Goal: Information Seeking & Learning: Check status

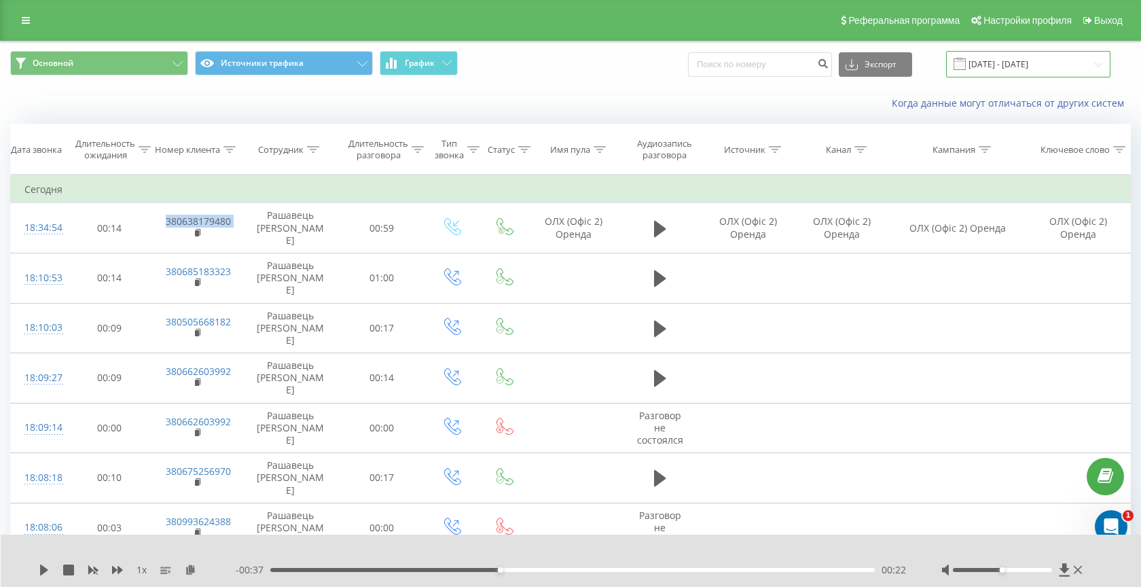
click at [999, 58] on input "20.05.2025 - 20.08.2025" at bounding box center [1028, 64] width 164 height 26
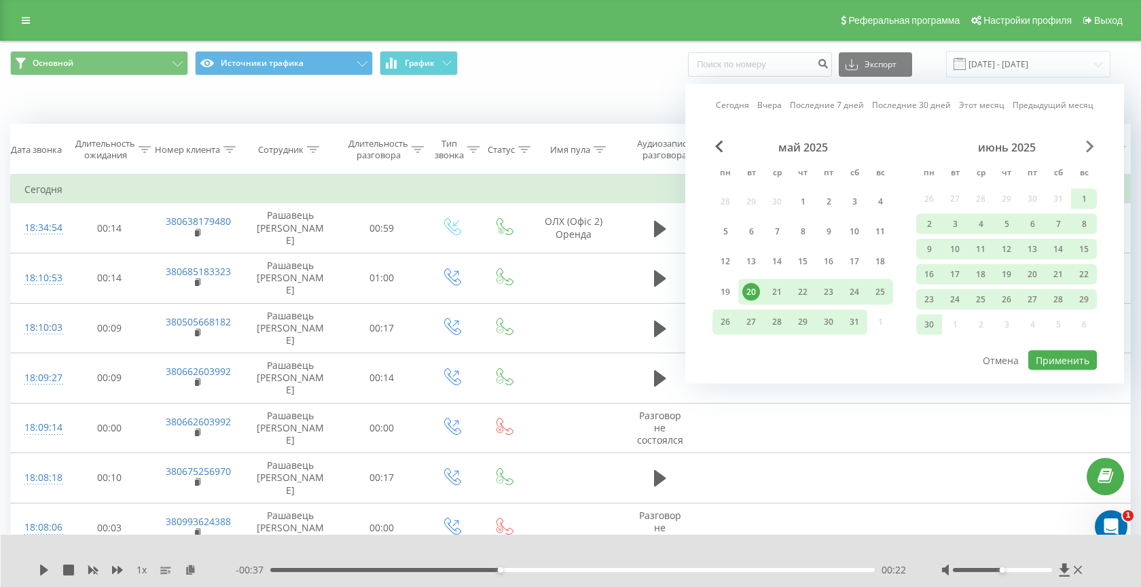
click at [1090, 145] on span "Next Month" at bounding box center [1090, 147] width 8 height 12
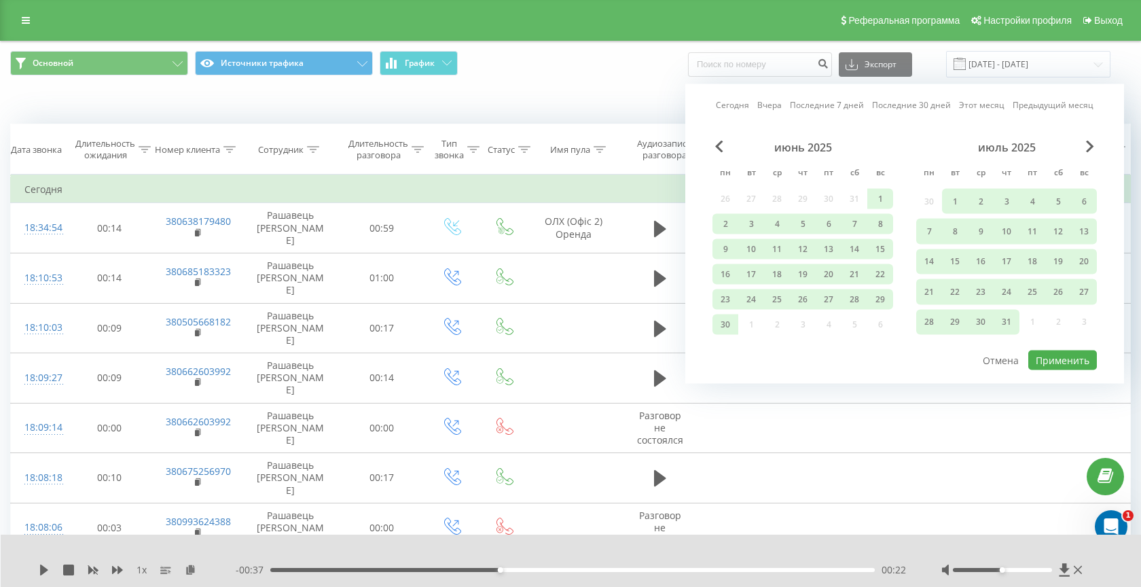
click at [937, 61] on div "20.05.2025 - 20.08.2025" at bounding box center [1011, 64] width 198 height 26
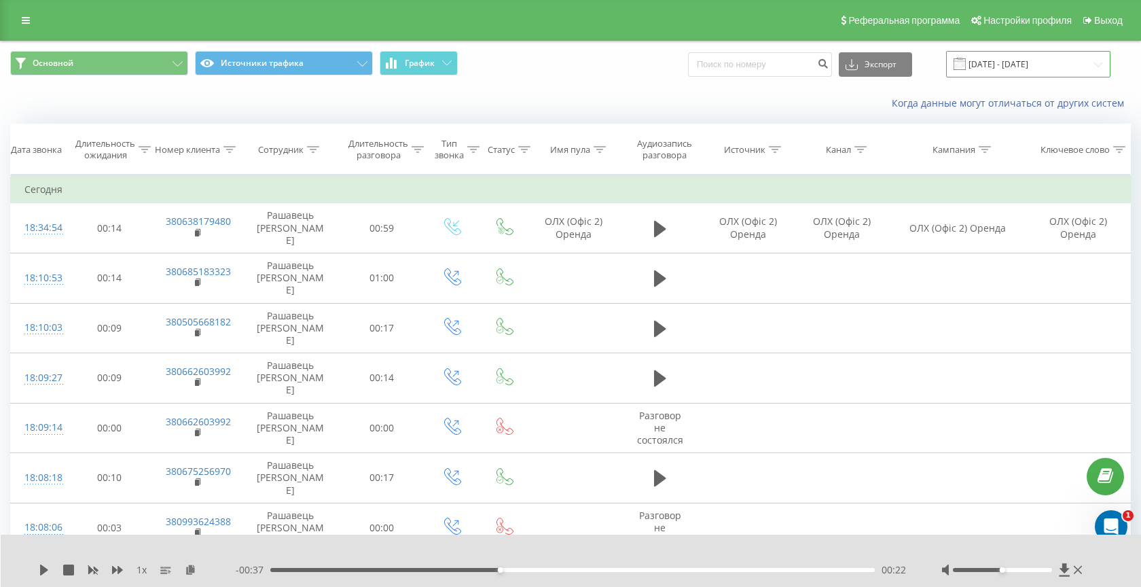
click at [1009, 67] on input "20.05.2025 - 20.08.2025" at bounding box center [1028, 64] width 164 height 26
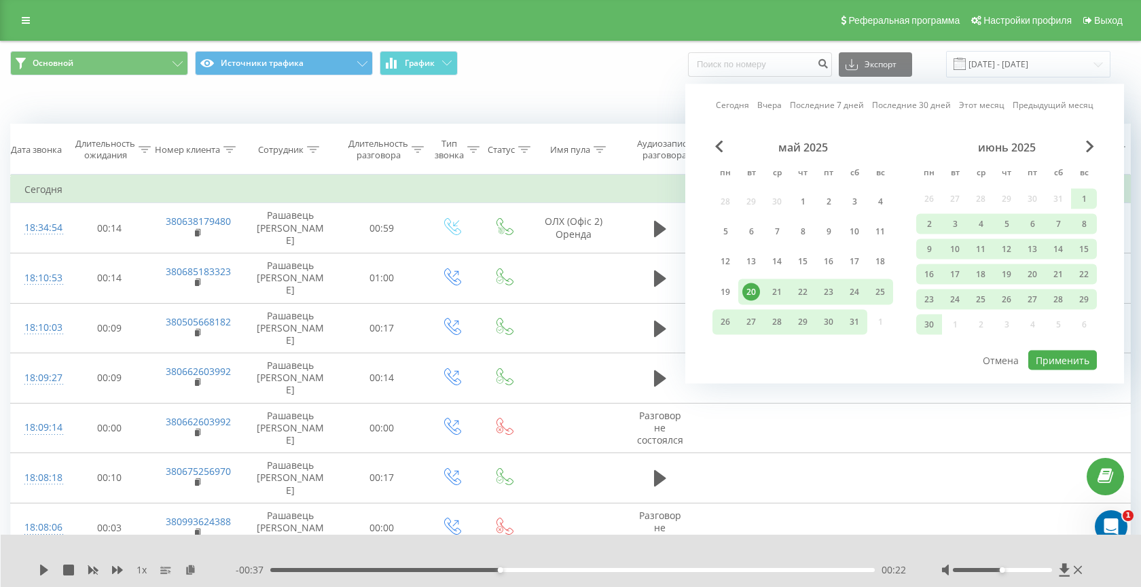
click at [1094, 148] on div "июнь 2025" at bounding box center [1006, 148] width 181 height 14
click at [1089, 146] on span "Next Month" at bounding box center [1090, 147] width 8 height 12
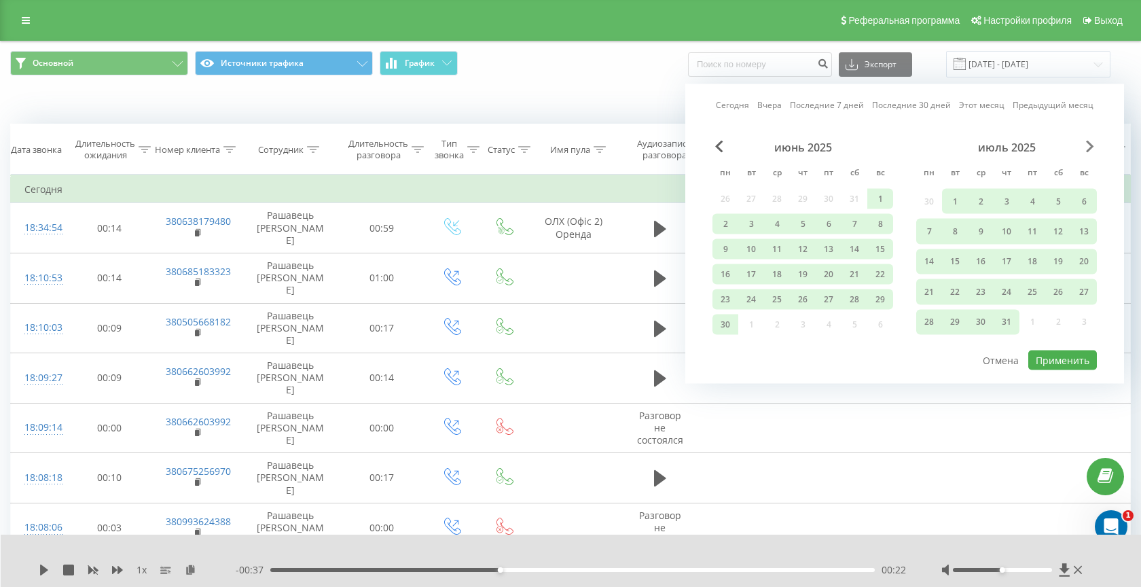
click at [1089, 146] on span "Next Month" at bounding box center [1090, 147] width 8 height 12
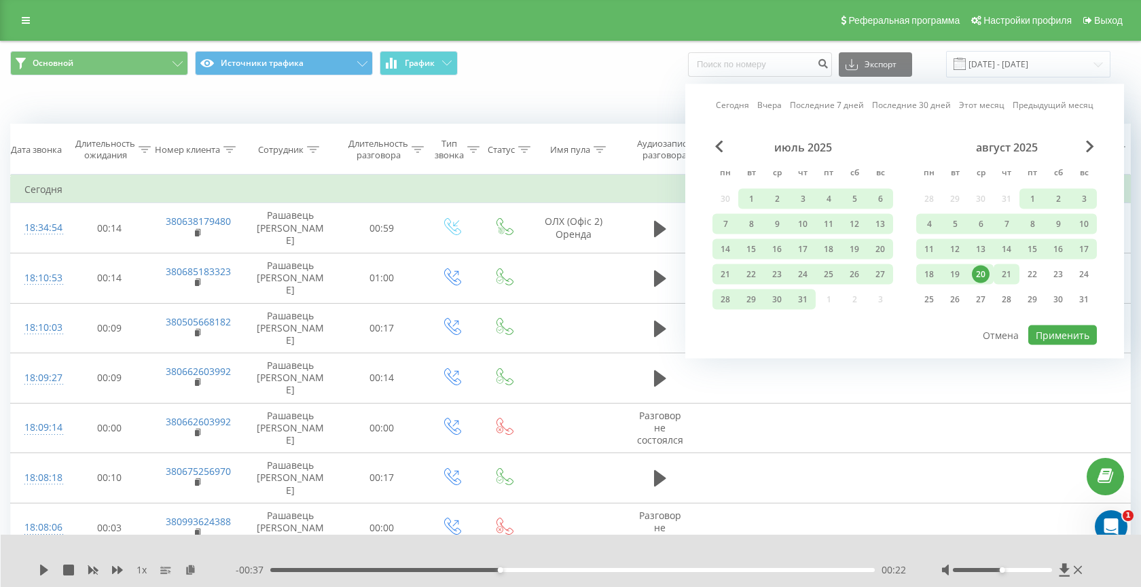
click at [1011, 273] on div "21" at bounding box center [1007, 275] width 18 height 18
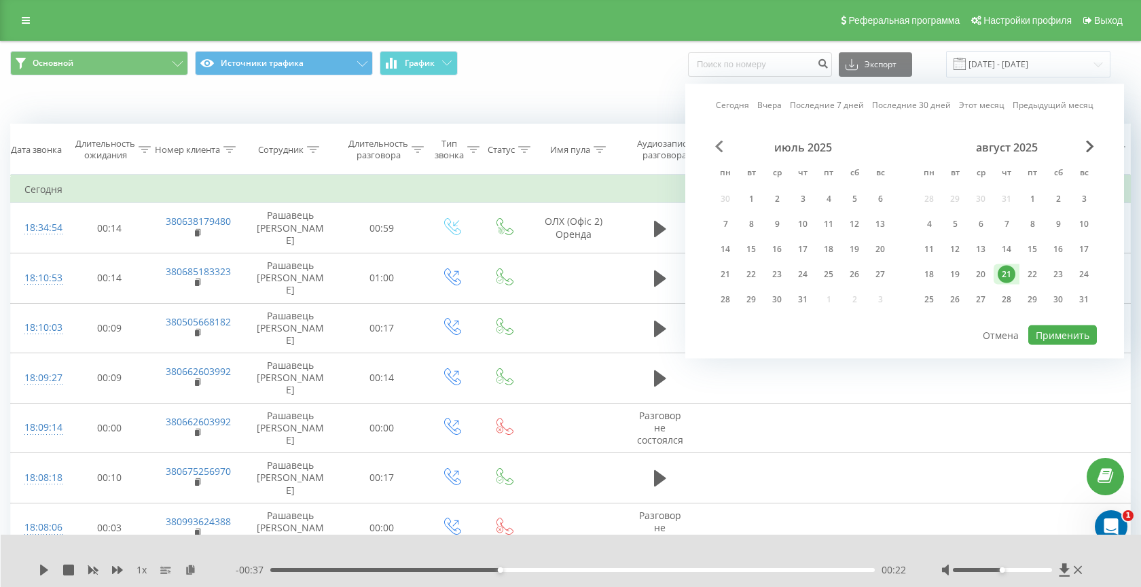
click at [721, 143] on span "Previous Month" at bounding box center [719, 147] width 8 height 12
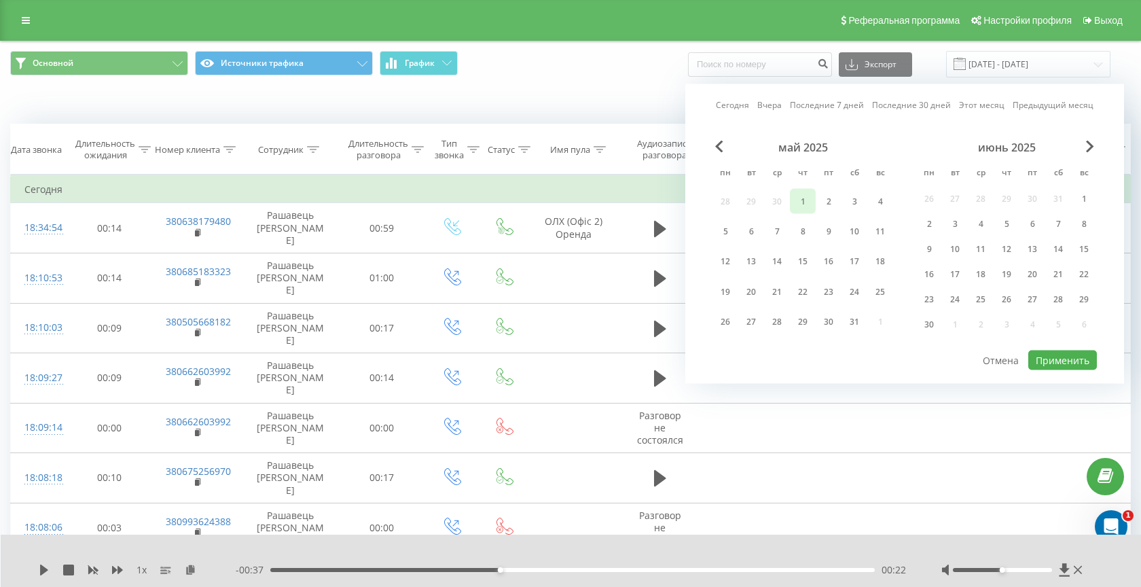
click at [810, 200] on div "1" at bounding box center [803, 201] width 18 height 18
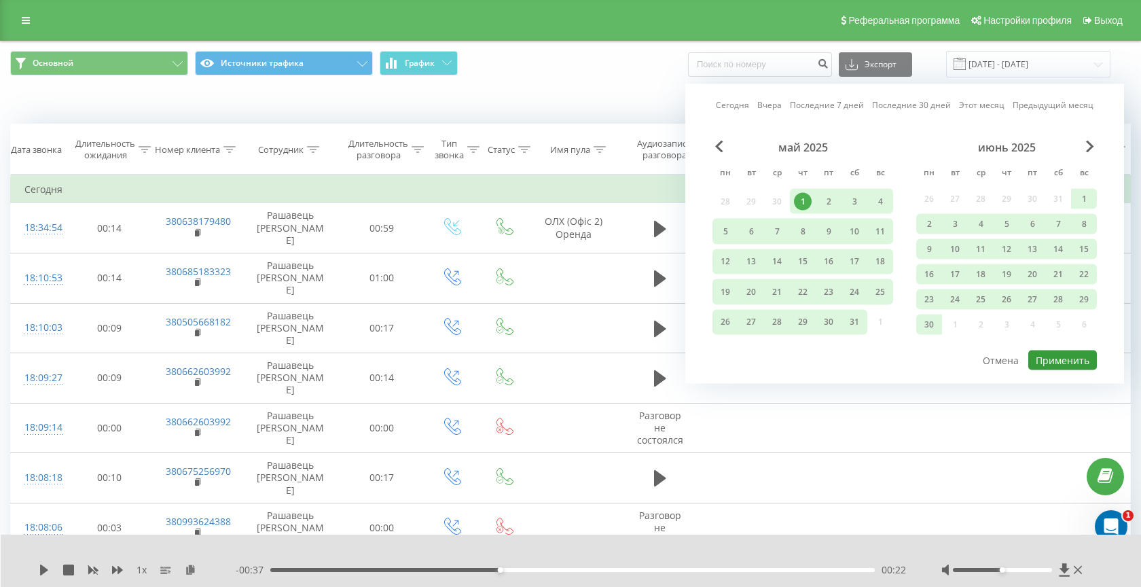
click at [1055, 359] on button "Применить" at bounding box center [1062, 360] width 69 height 20
type input "01.05.2025 - 21.08.2025"
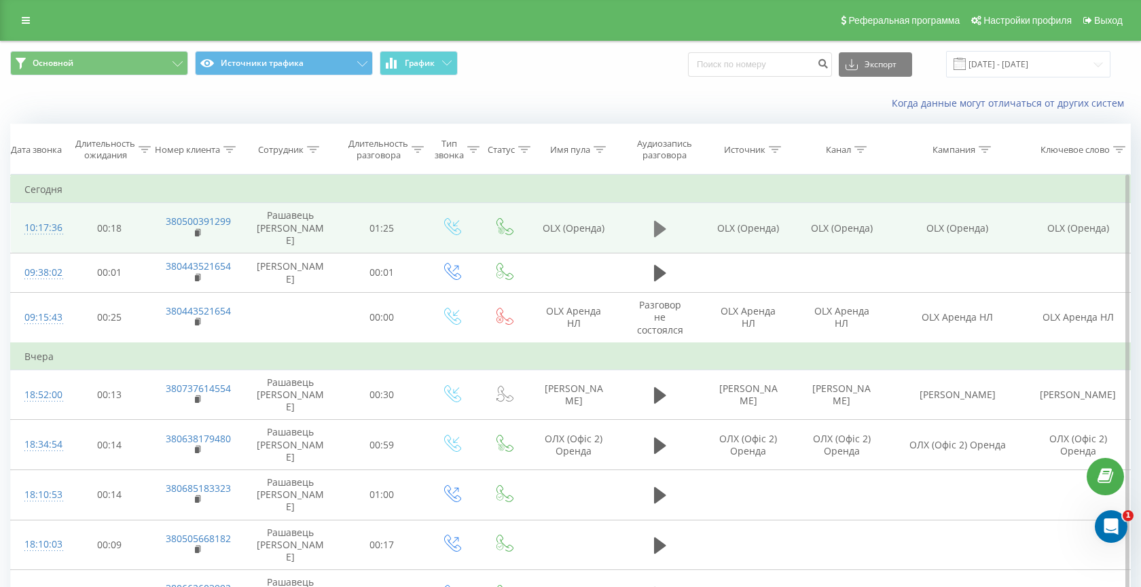
click at [659, 224] on icon at bounding box center [660, 228] width 12 height 16
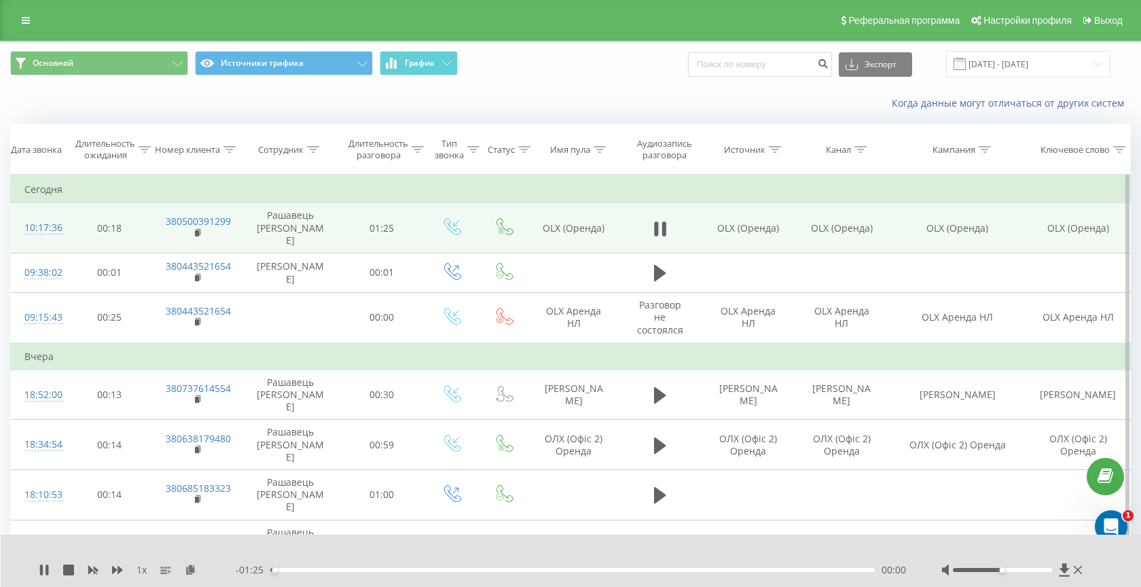
click at [587, 571] on div "00:00" at bounding box center [572, 570] width 605 height 4
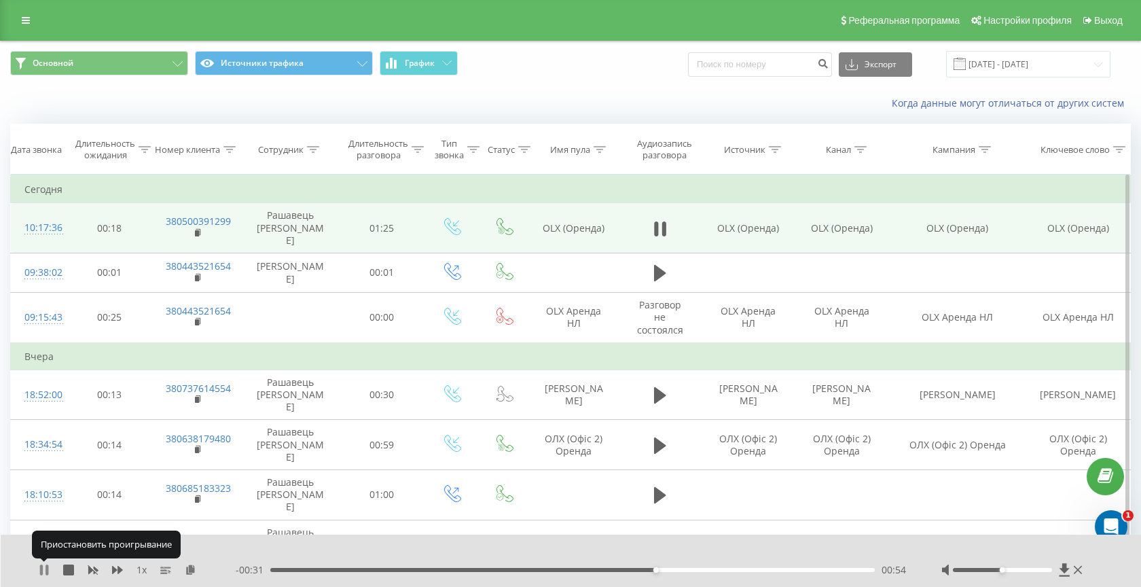
click at [46, 568] on icon at bounding box center [44, 569] width 11 height 11
click at [46, 569] on icon at bounding box center [44, 569] width 8 height 11
click at [46, 569] on icon at bounding box center [47, 569] width 3 height 11
click at [636, 569] on div "01:19" at bounding box center [572, 570] width 605 height 4
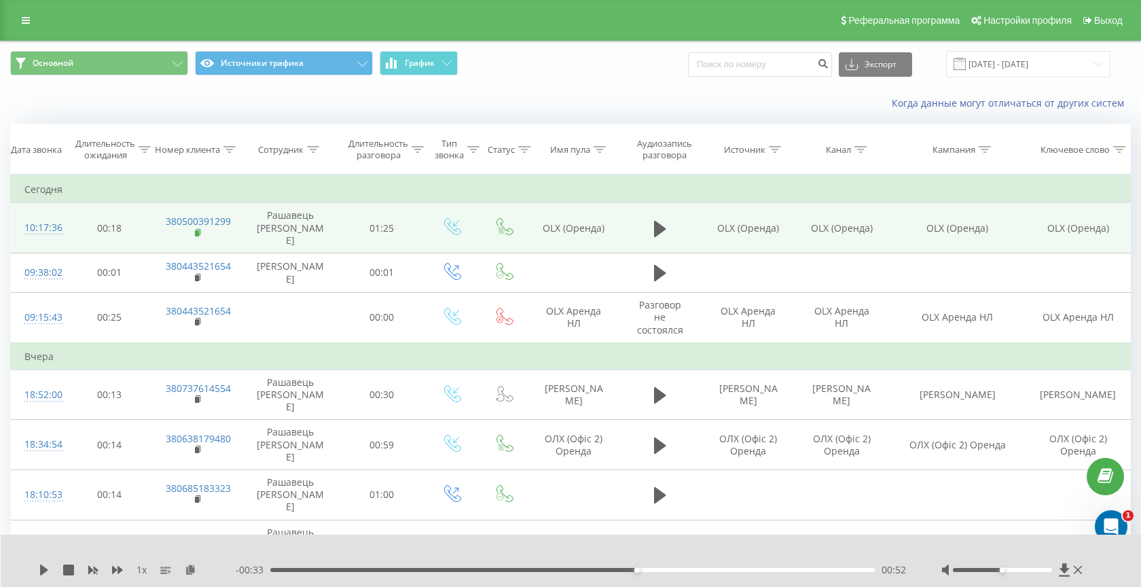
click at [198, 230] on rect at bounding box center [197, 233] width 4 height 6
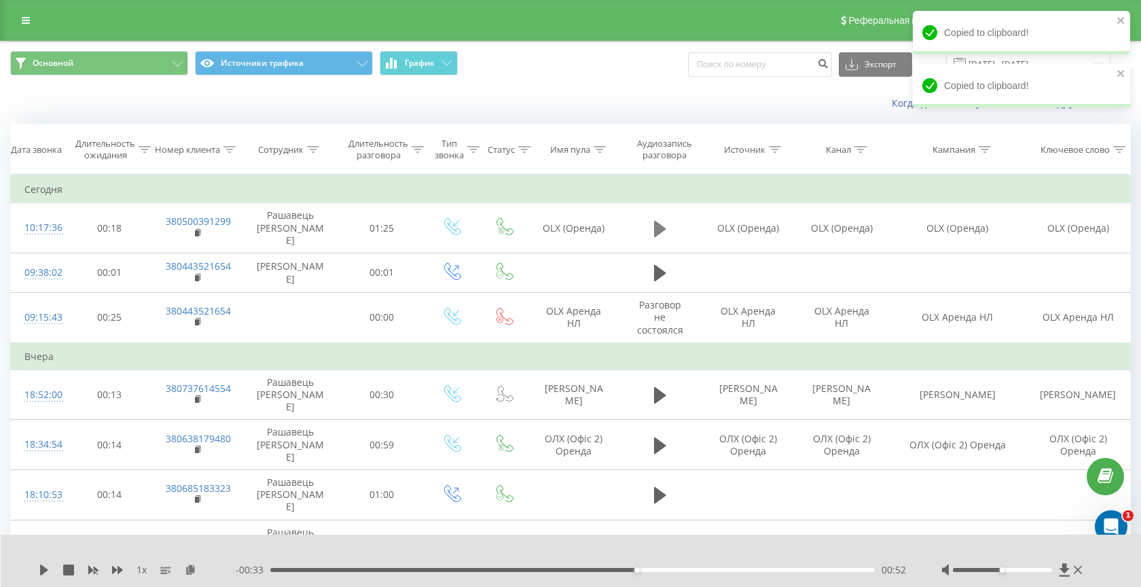
click at [658, 232] on icon at bounding box center [660, 228] width 12 height 19
click at [538, 569] on div "00:38" at bounding box center [572, 570] width 605 height 4
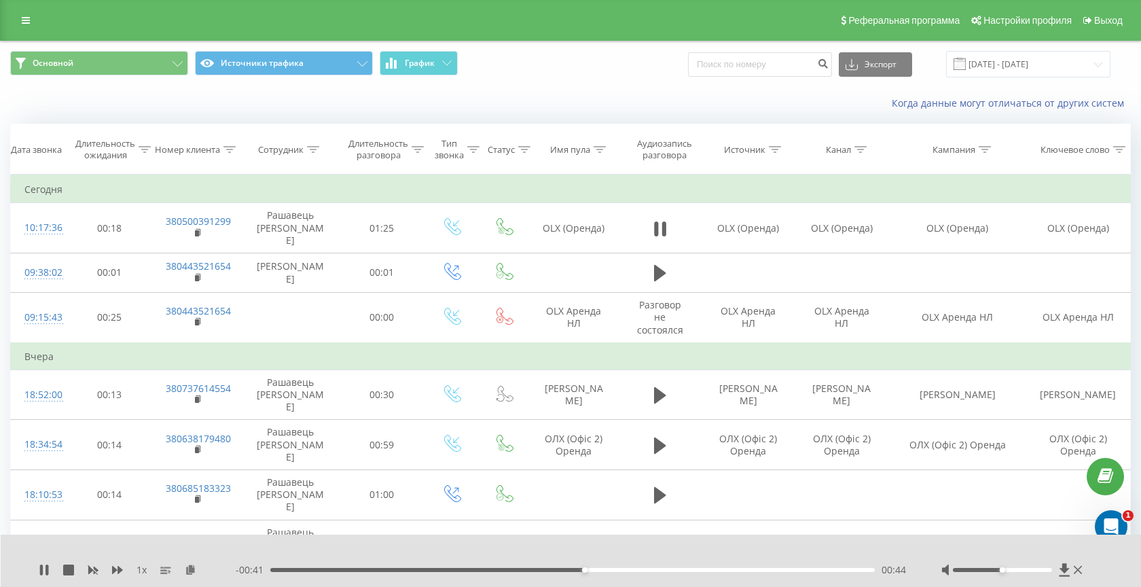
click at [598, 569] on div "00:44" at bounding box center [572, 570] width 605 height 4
click at [776, 571] on div "01:22" at bounding box center [572, 570] width 605 height 4
click at [658, 571] on div "01:14" at bounding box center [572, 570] width 605 height 4
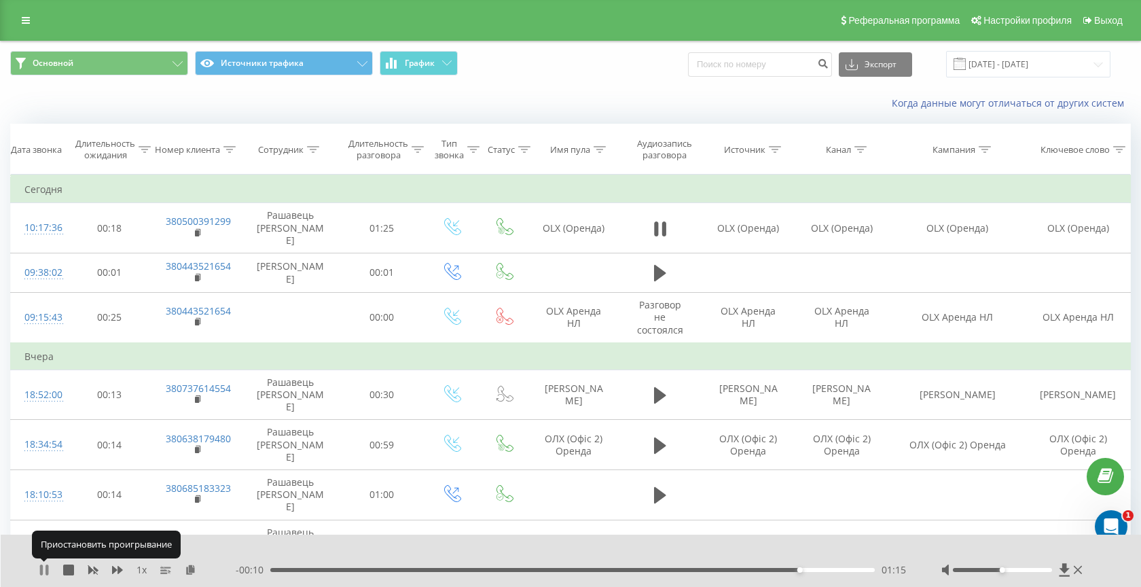
click at [46, 569] on icon at bounding box center [47, 569] width 3 height 11
click at [656, 571] on div "01:15" at bounding box center [572, 570] width 605 height 4
click at [48, 567] on icon at bounding box center [44, 569] width 11 height 11
click at [41, 571] on icon at bounding box center [41, 569] width 3 height 11
click at [717, 569] on div "01:19" at bounding box center [572, 570] width 605 height 4
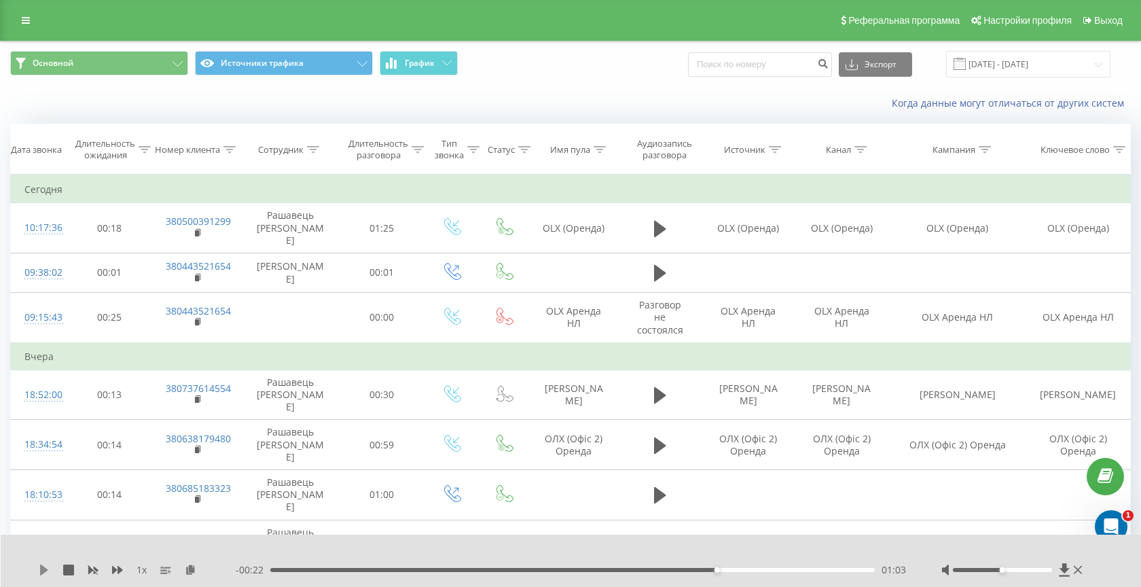
click at [41, 566] on icon at bounding box center [44, 569] width 8 height 11
click at [45, 563] on div "1 x" at bounding box center [137, 570] width 197 height 14
click at [44, 566] on icon at bounding box center [44, 569] width 11 height 11
click at [741, 569] on div "01:18" at bounding box center [572, 570] width 605 height 4
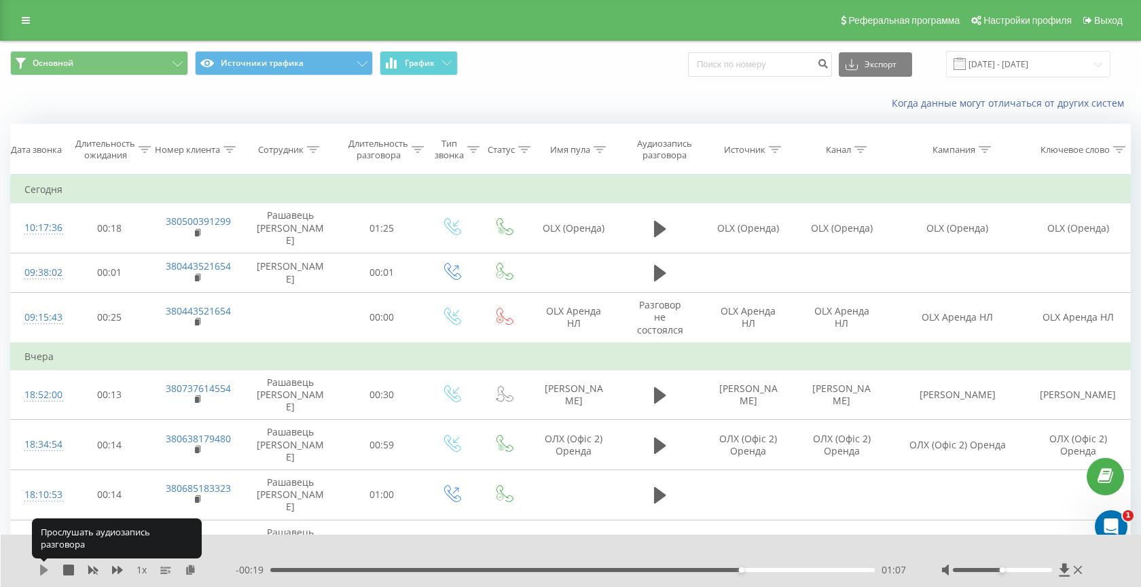
click at [45, 569] on icon at bounding box center [44, 569] width 8 height 11
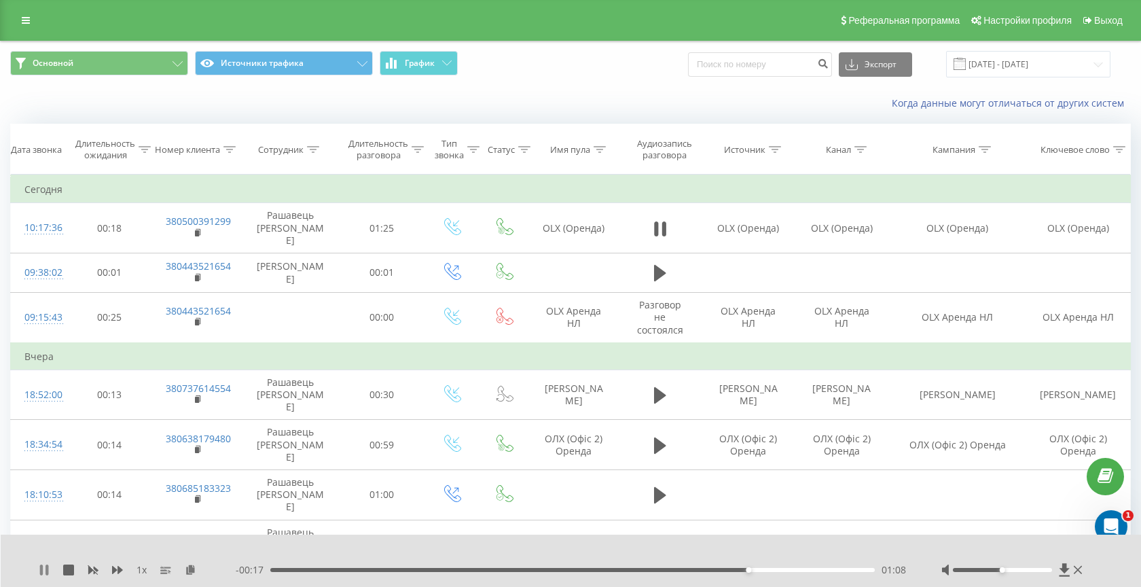
click at [43, 570] on icon at bounding box center [41, 569] width 3 height 11
click at [761, 74] on input at bounding box center [760, 64] width 144 height 24
paste input "380632422716"
type input "380632422716"
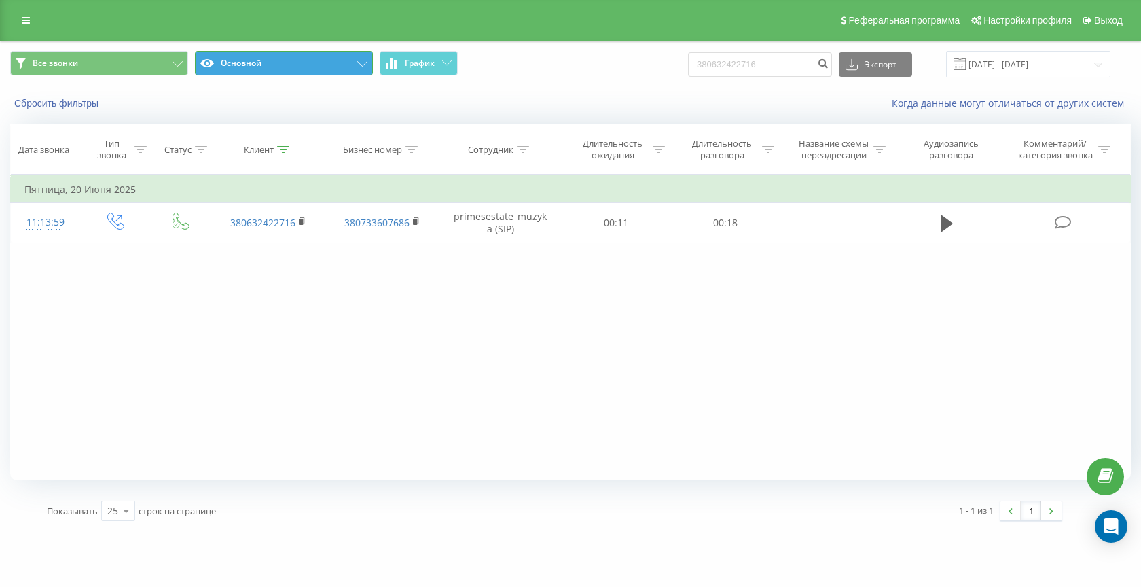
click at [308, 65] on button "Основной" at bounding box center [284, 63] width 178 height 24
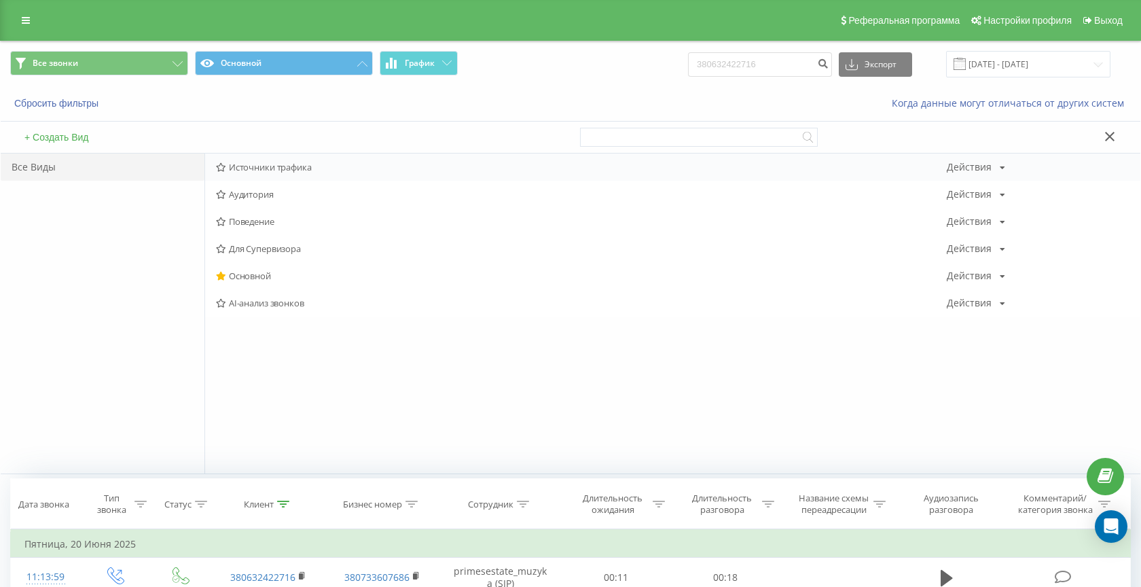
click at [272, 168] on span "Источники трафика" at bounding box center [581, 167] width 731 height 10
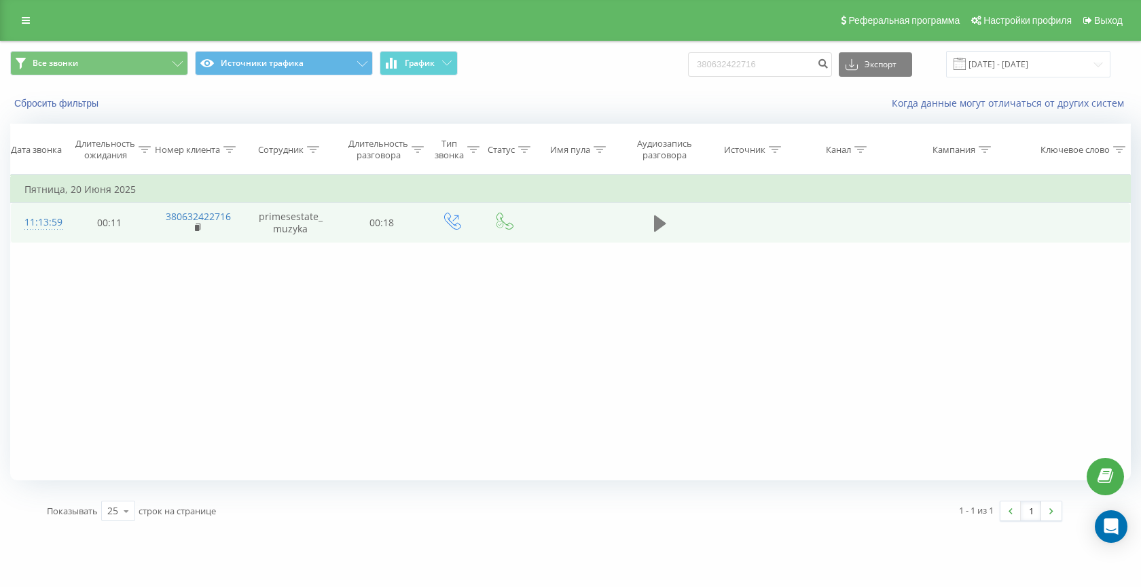
click at [663, 221] on icon at bounding box center [660, 223] width 12 height 16
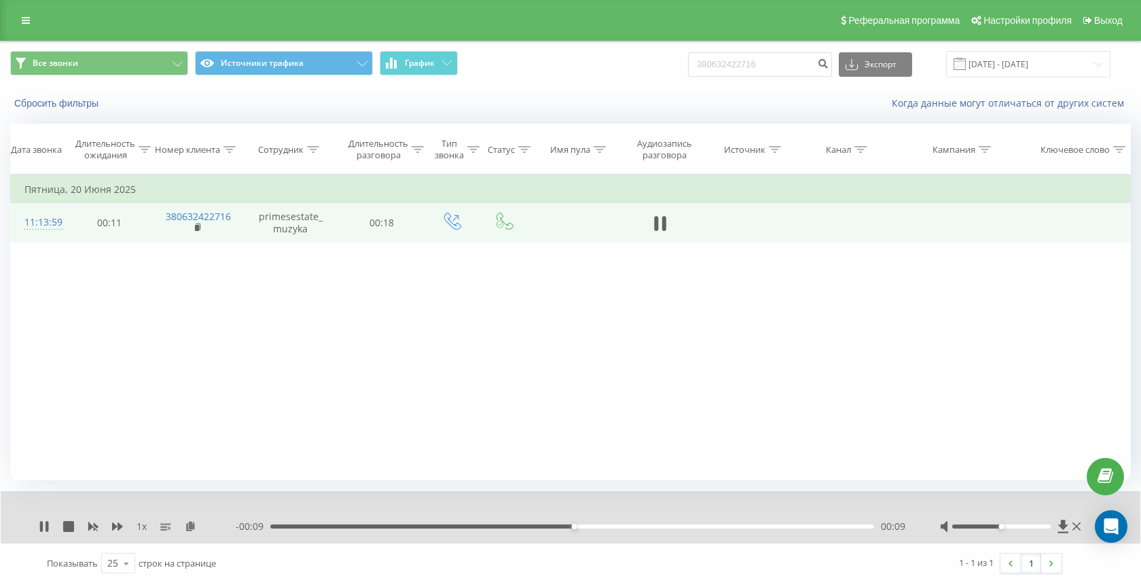
click at [386, 526] on div "00:09" at bounding box center [572, 526] width 604 height 4
click at [368, 524] on div "00:05" at bounding box center [572, 526] width 604 height 4
click at [41, 524] on icon at bounding box center [41, 526] width 3 height 11
click at [43, 524] on icon at bounding box center [44, 526] width 8 height 11
click at [783, 59] on input "380632422716" at bounding box center [760, 64] width 144 height 24
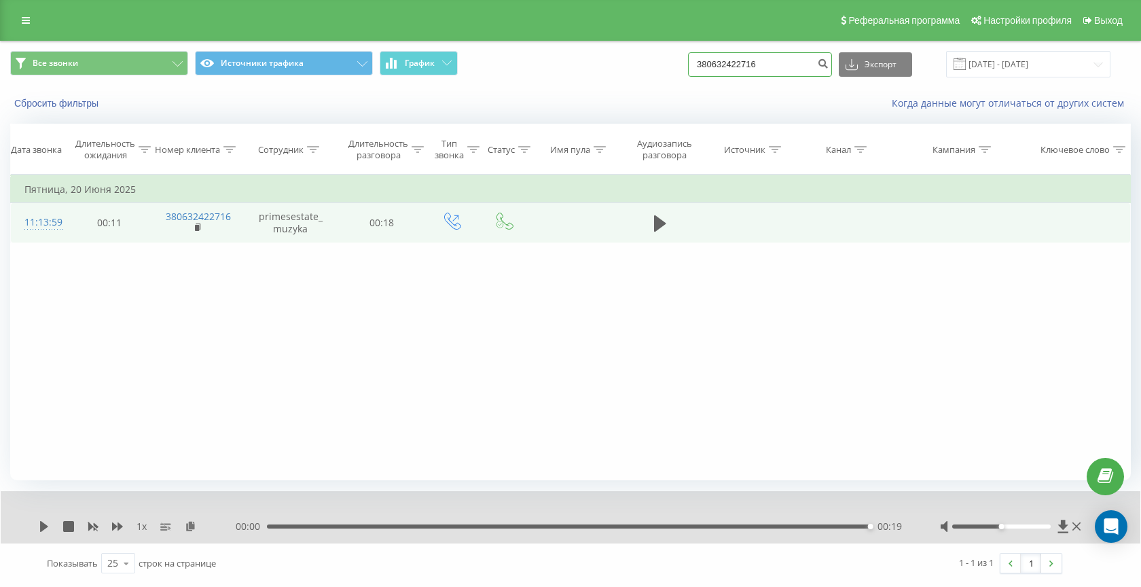
click at [783, 59] on input "380632422716" at bounding box center [760, 64] width 144 height 24
paste input "993850202"
type input "380993850202"
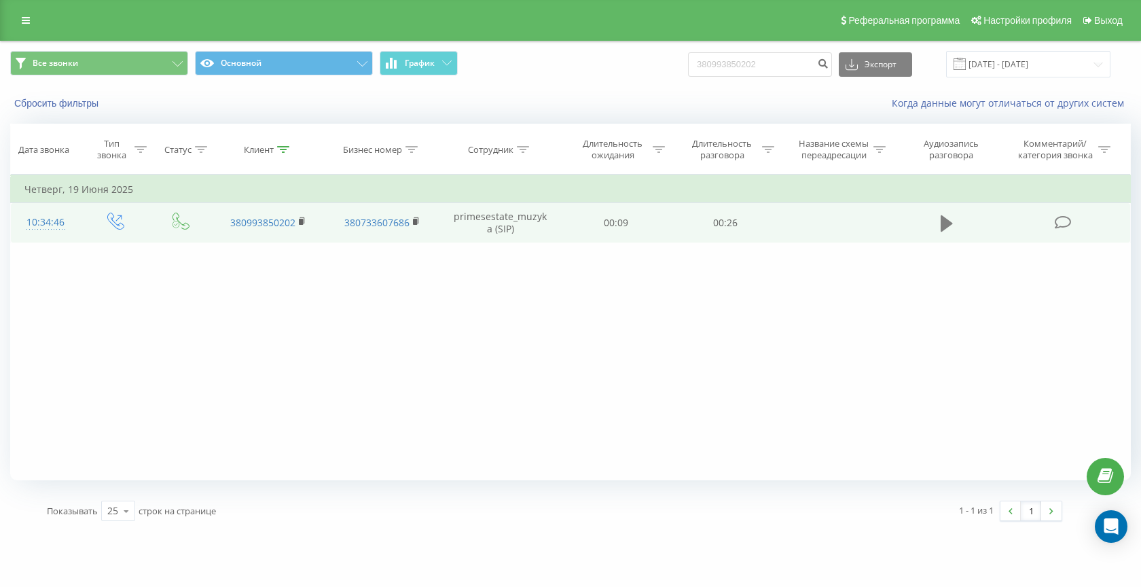
click at [945, 225] on icon at bounding box center [947, 223] width 12 height 16
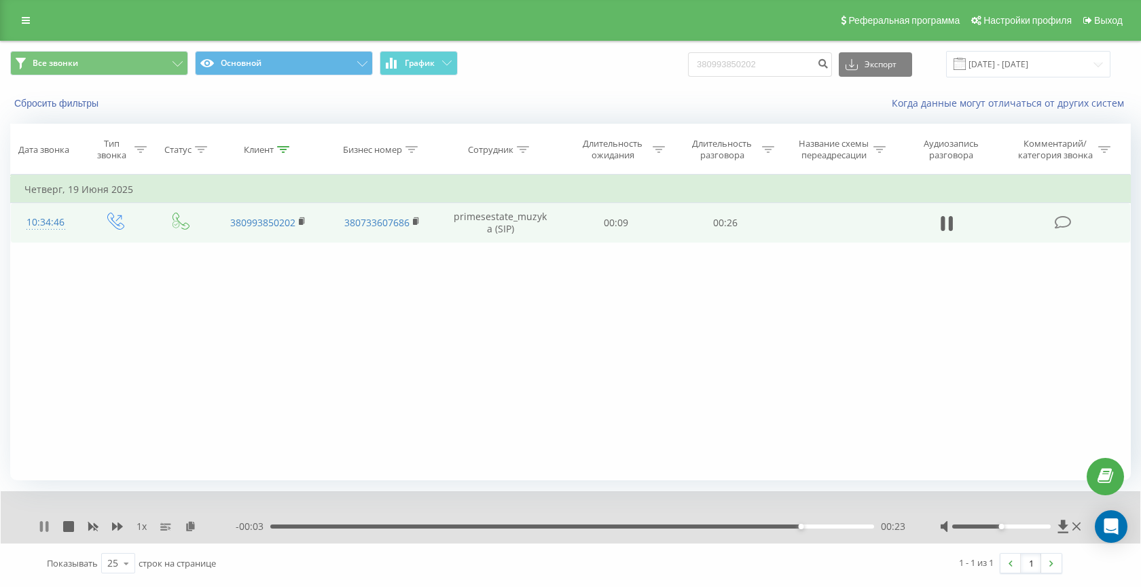
click at [46, 527] on icon at bounding box center [44, 526] width 11 height 11
click at [67, 102] on button "Сбросить фильтры" at bounding box center [57, 103] width 95 height 12
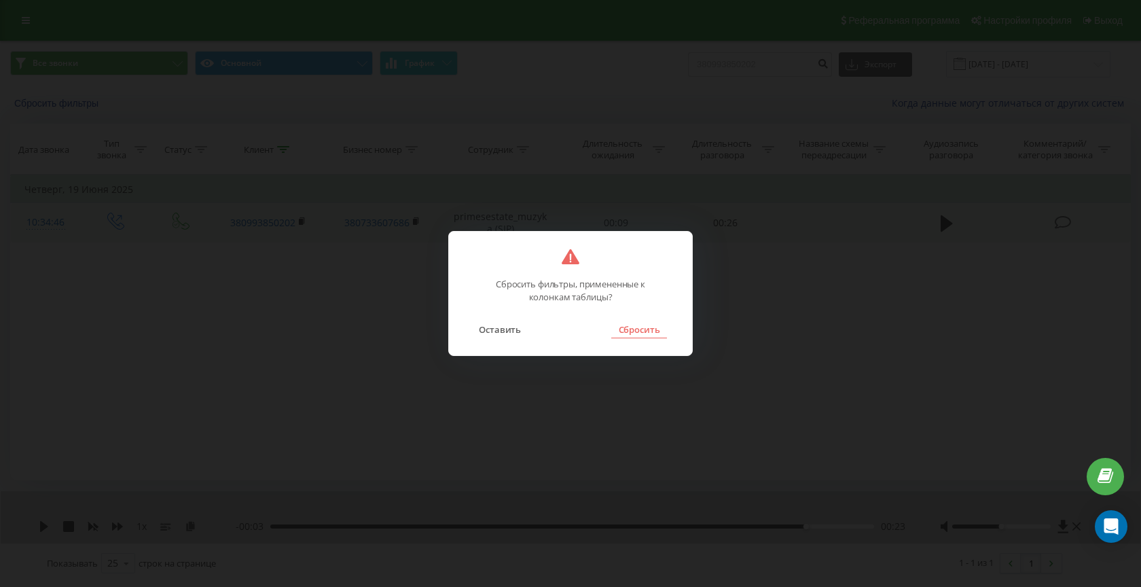
click at [635, 329] on button "Сбросить" at bounding box center [638, 330] width 55 height 18
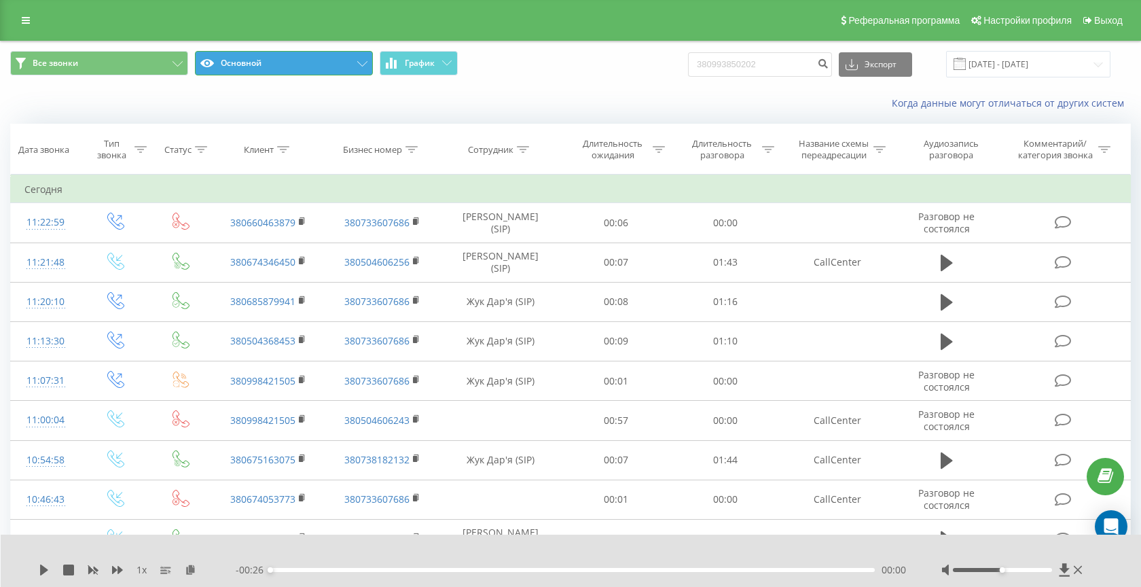
click at [290, 66] on button "Основной" at bounding box center [284, 63] width 178 height 24
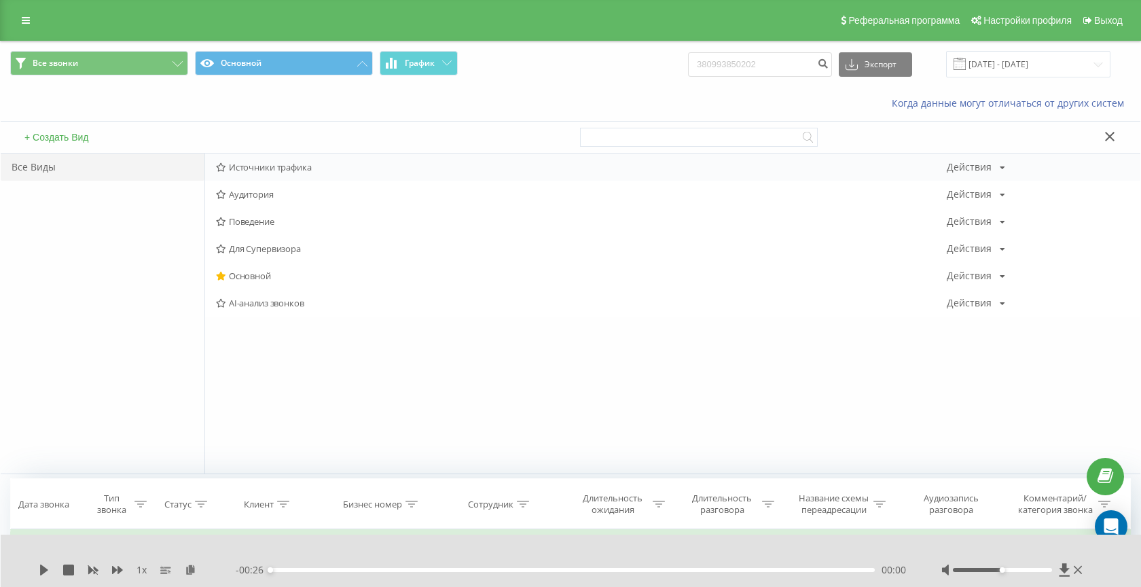
click at [254, 169] on span "Источники трафика" at bounding box center [581, 167] width 731 height 10
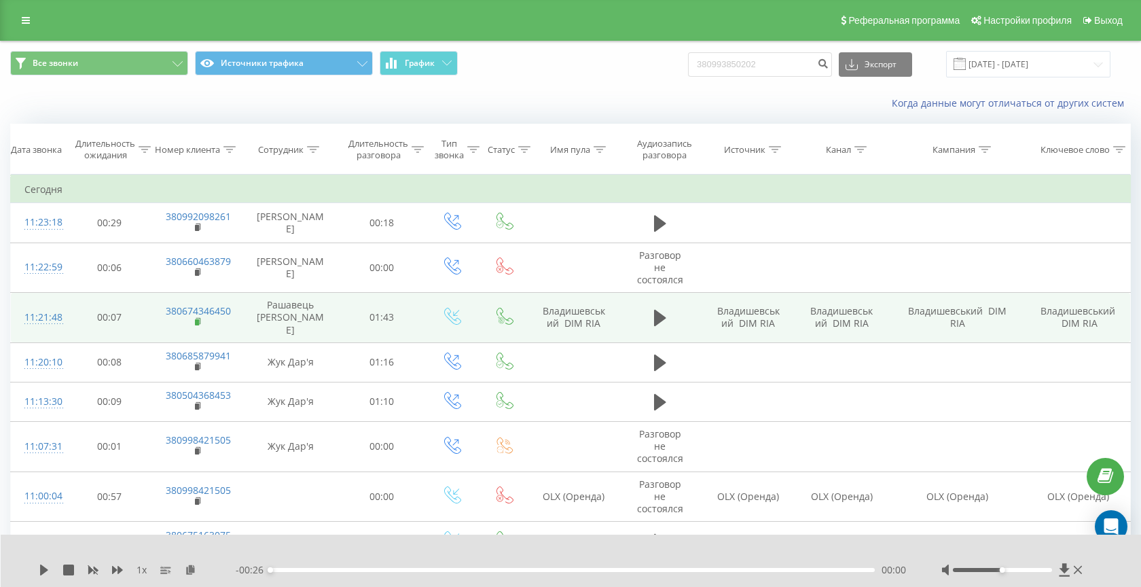
click at [199, 319] on rect at bounding box center [197, 322] width 4 height 6
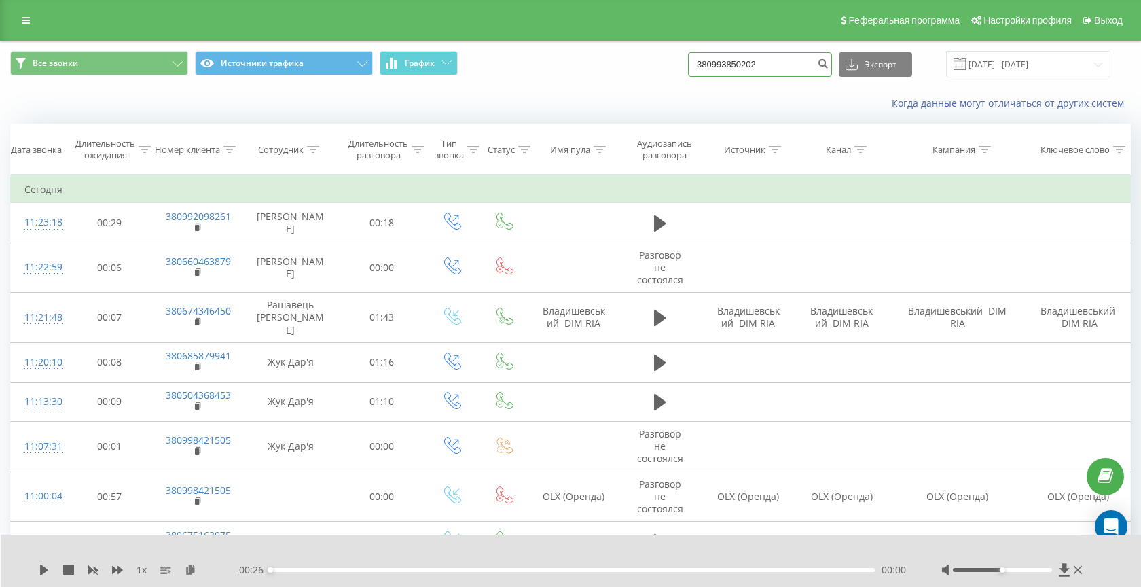
click at [777, 71] on input "380993850202" at bounding box center [760, 64] width 144 height 24
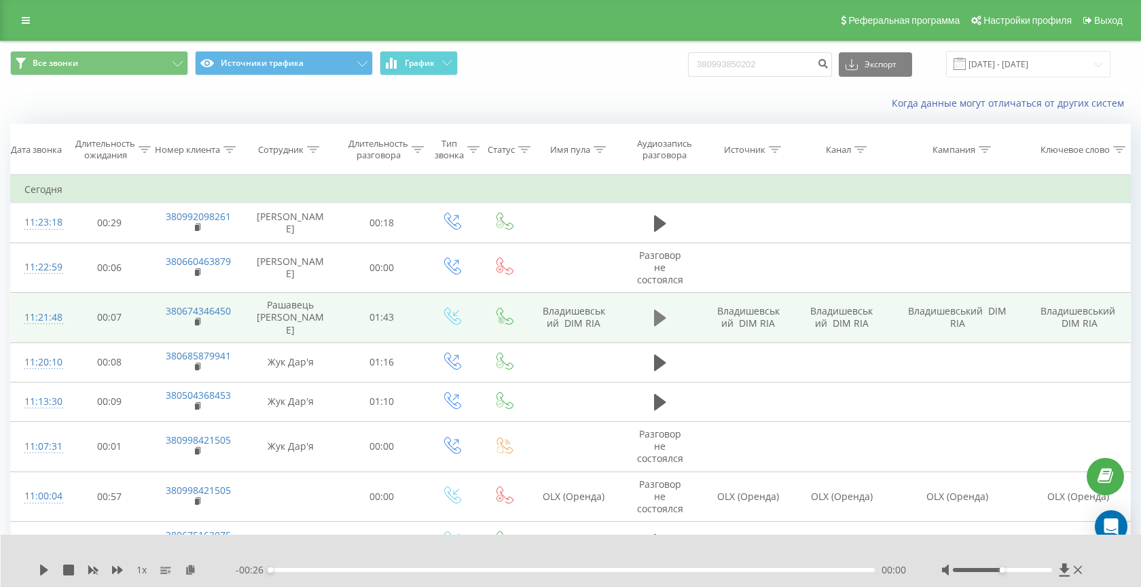
click at [661, 317] on icon at bounding box center [660, 317] width 12 height 19
click at [280, 575] on div "- 01:40 00:03 00:03" at bounding box center [572, 570] width 672 height 14
drag, startPoint x: 277, startPoint y: 568, endPoint x: 233, endPoint y: 568, distance: 44.2
click at [233, 568] on div "1 x - 01:43 00:00 00:00" at bounding box center [562, 570] width 1047 height 14
click at [46, 570] on icon at bounding box center [47, 569] width 3 height 11
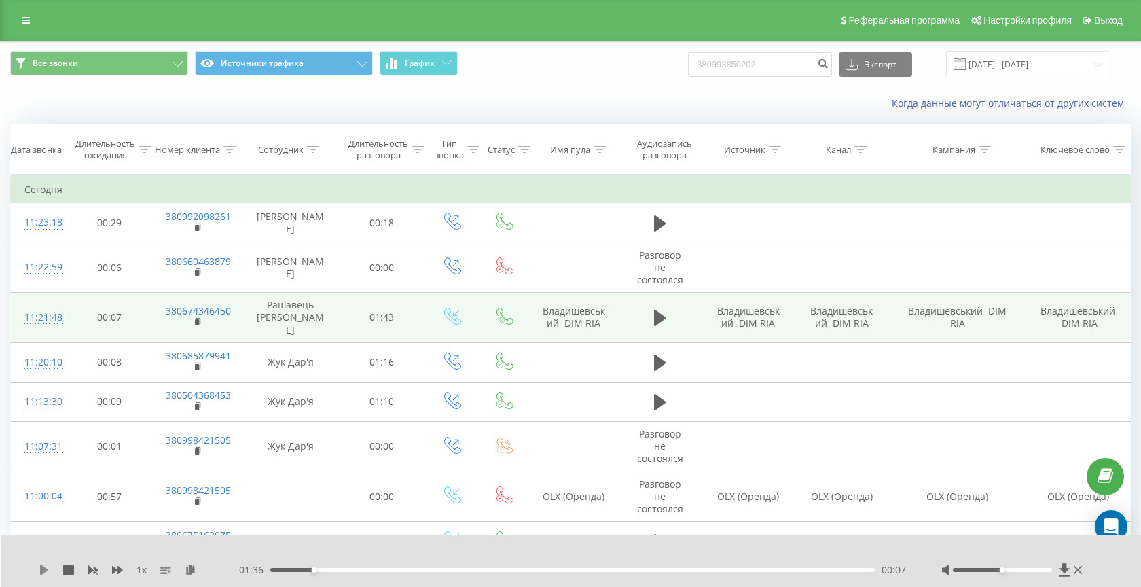
click at [43, 570] on icon at bounding box center [44, 569] width 8 height 11
click at [382, 570] on div "00:24" at bounding box center [572, 570] width 605 height 4
click at [45, 572] on icon at bounding box center [44, 569] width 11 height 11
click at [494, 571] on div "00:59" at bounding box center [572, 570] width 605 height 4
click at [44, 571] on icon at bounding box center [44, 569] width 8 height 11
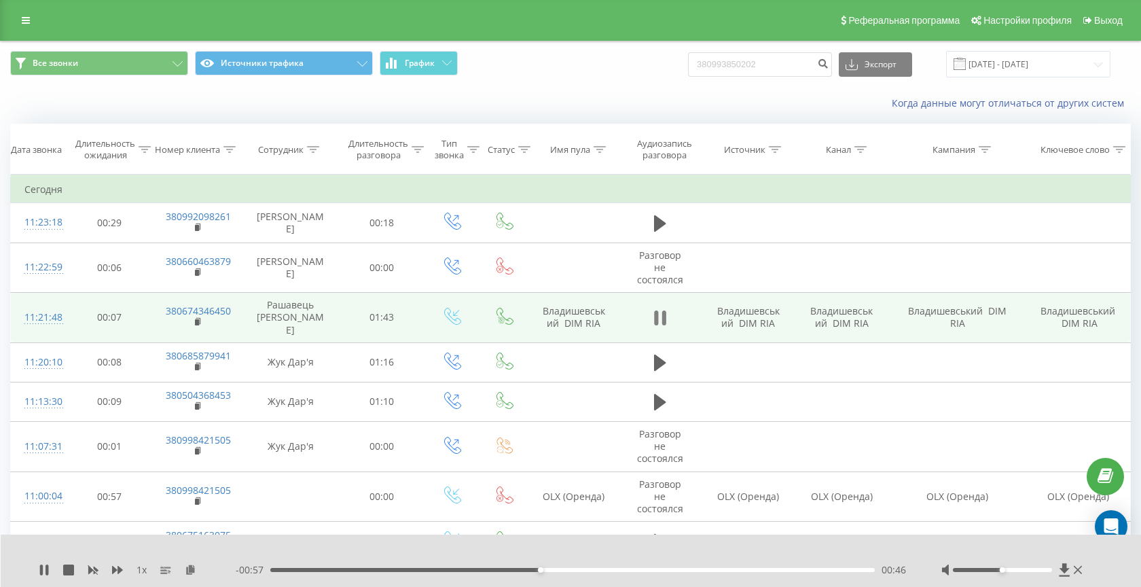
click at [658, 313] on icon at bounding box center [656, 317] width 4 height 15
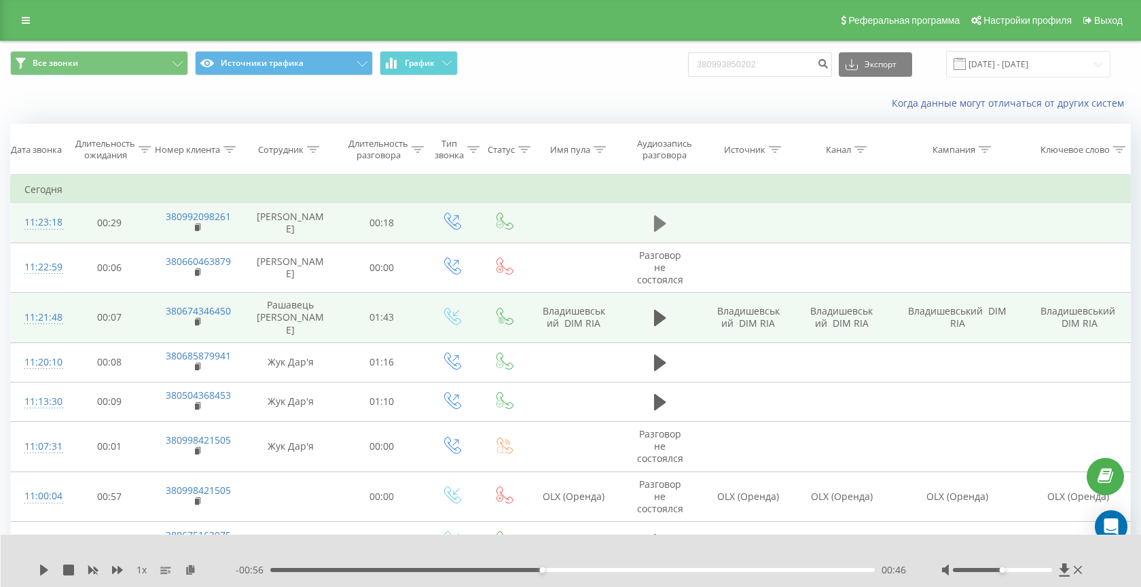
click at [655, 218] on icon at bounding box center [660, 223] width 12 height 16
click at [656, 308] on button at bounding box center [660, 318] width 20 height 20
click at [577, 568] on div "00:00" at bounding box center [572, 570] width 605 height 4
click at [498, 569] on div "00:39" at bounding box center [572, 570] width 605 height 4
click at [45, 570] on icon at bounding box center [44, 569] width 11 height 11
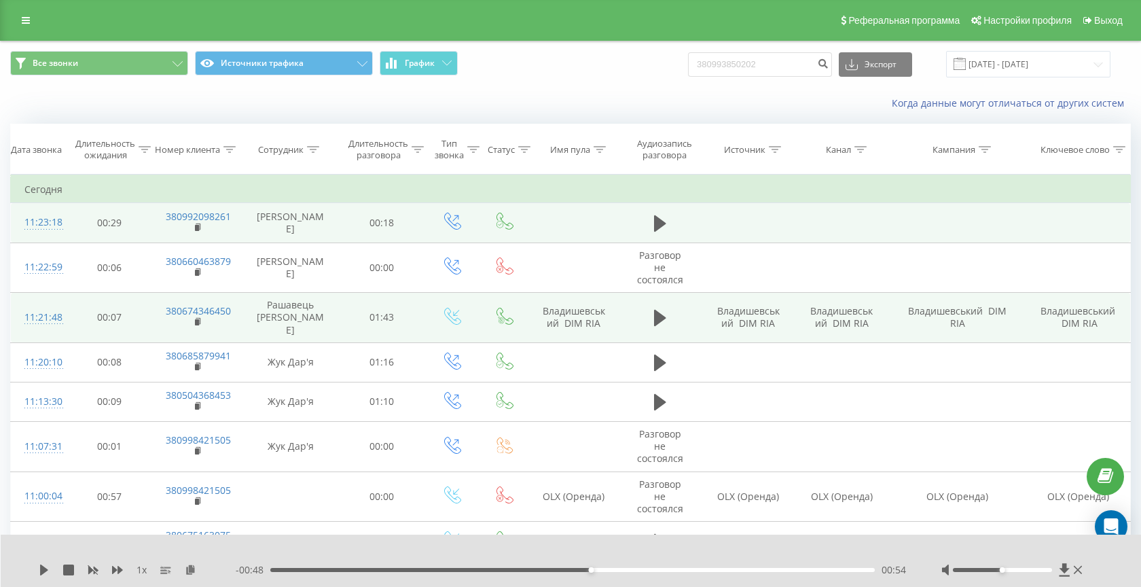
click at [508, 570] on div "00:54" at bounding box center [572, 570] width 605 height 4
click at [41, 569] on icon at bounding box center [44, 569] width 8 height 11
click at [535, 568] on div "00:42" at bounding box center [572, 570] width 605 height 4
click at [553, 571] on div "00:54" at bounding box center [572, 570] width 605 height 4
click at [549, 569] on div "00:52" at bounding box center [572, 570] width 605 height 4
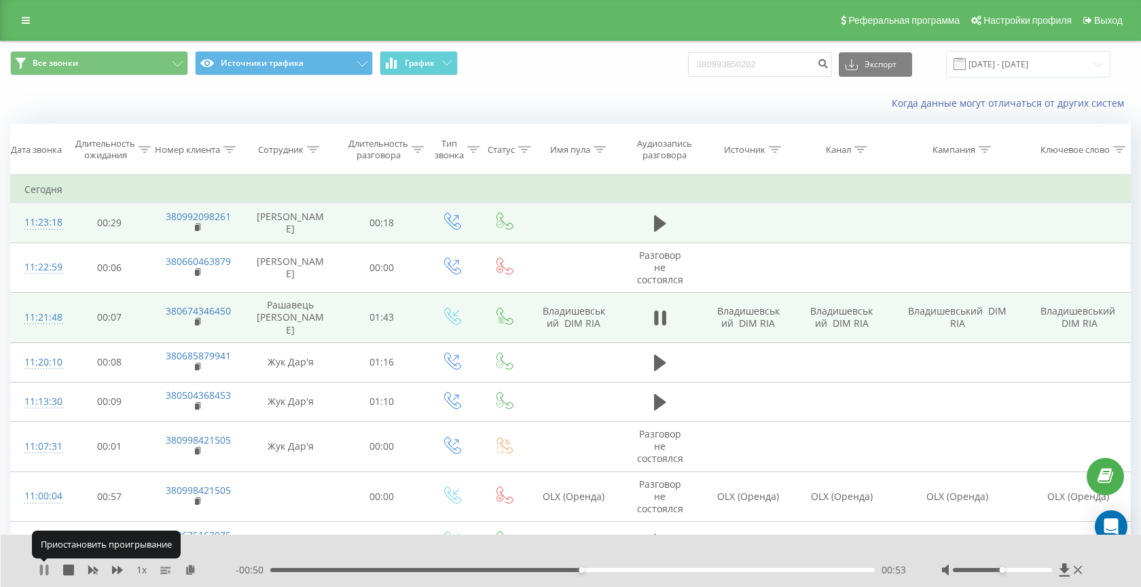
click at [41, 569] on icon at bounding box center [41, 569] width 3 height 11
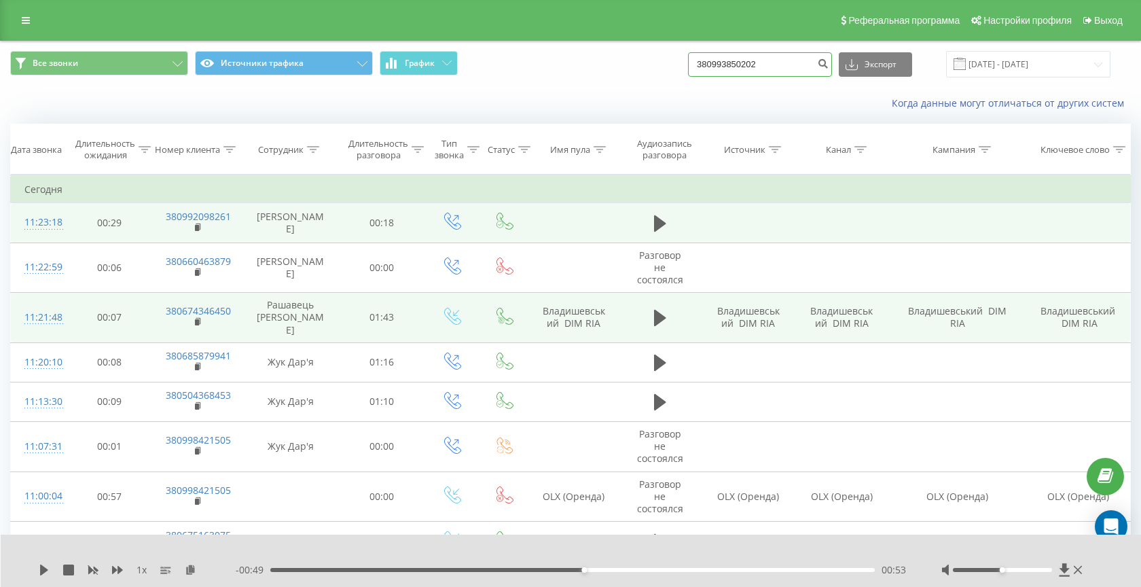
click at [757, 58] on input "380993850202" at bounding box center [760, 64] width 144 height 24
paste input "70346464"
type input "380970346464"
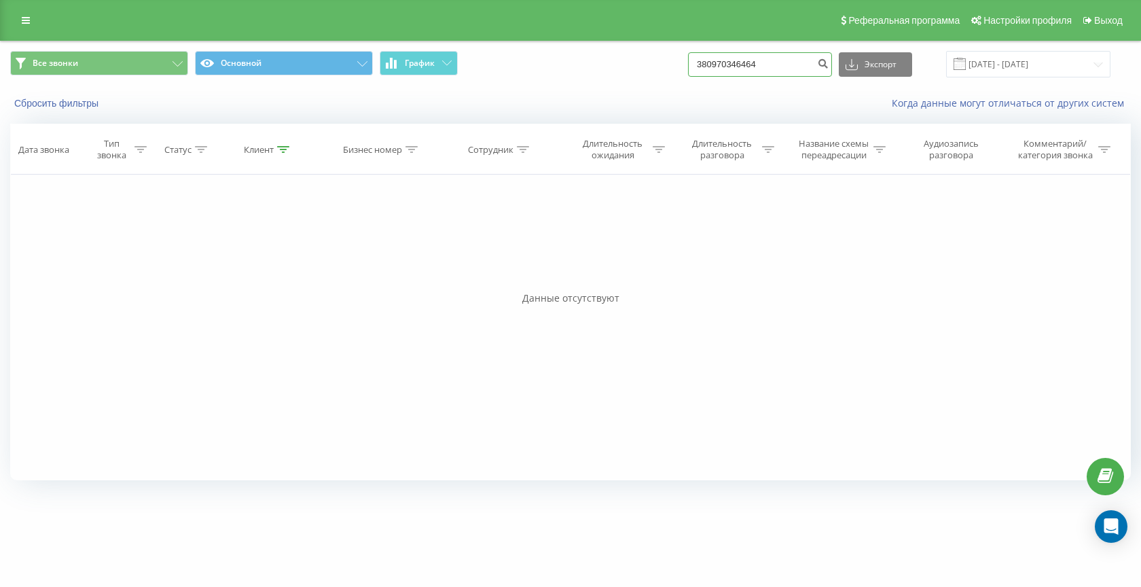
click at [734, 56] on input "380970346464" at bounding box center [760, 64] width 144 height 24
paste input "673575558"
type input "380673575558"
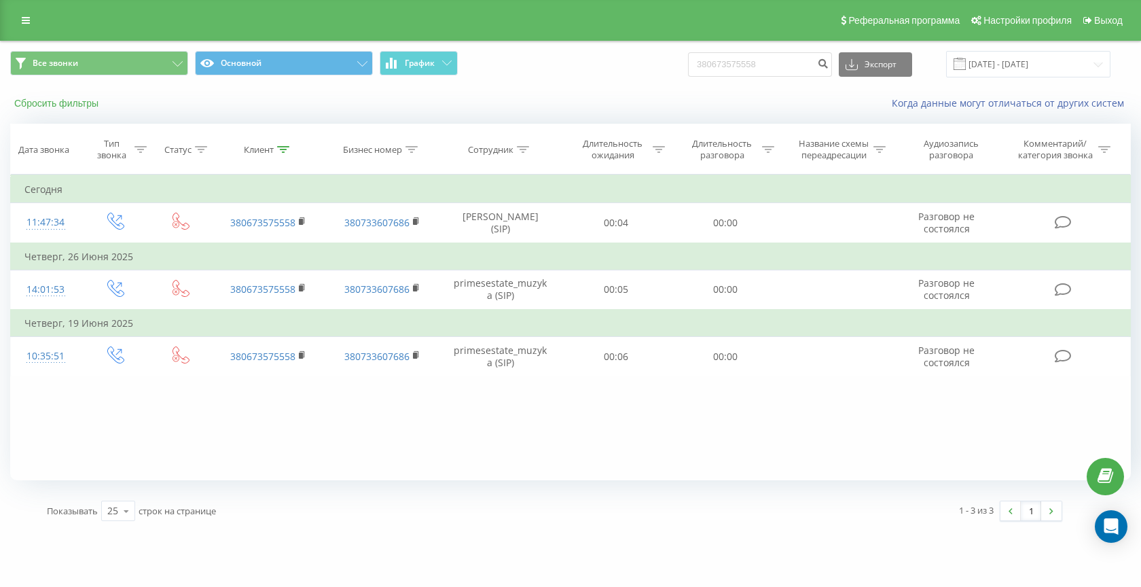
click at [58, 101] on button "Сбросить фильтры" at bounding box center [57, 103] width 95 height 12
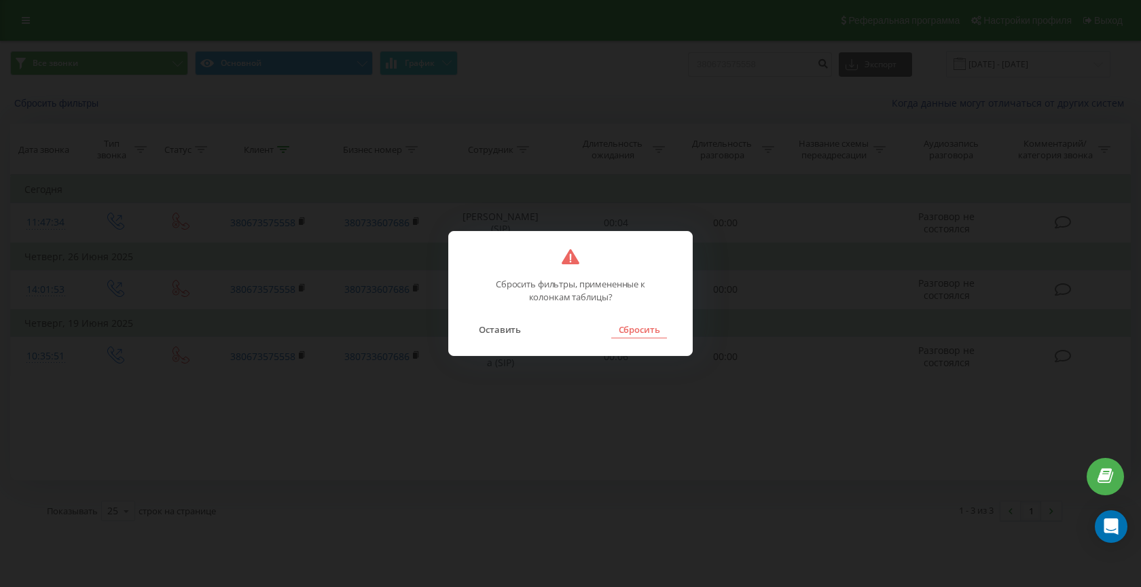
click at [649, 334] on button "Сбросить" at bounding box center [638, 330] width 55 height 18
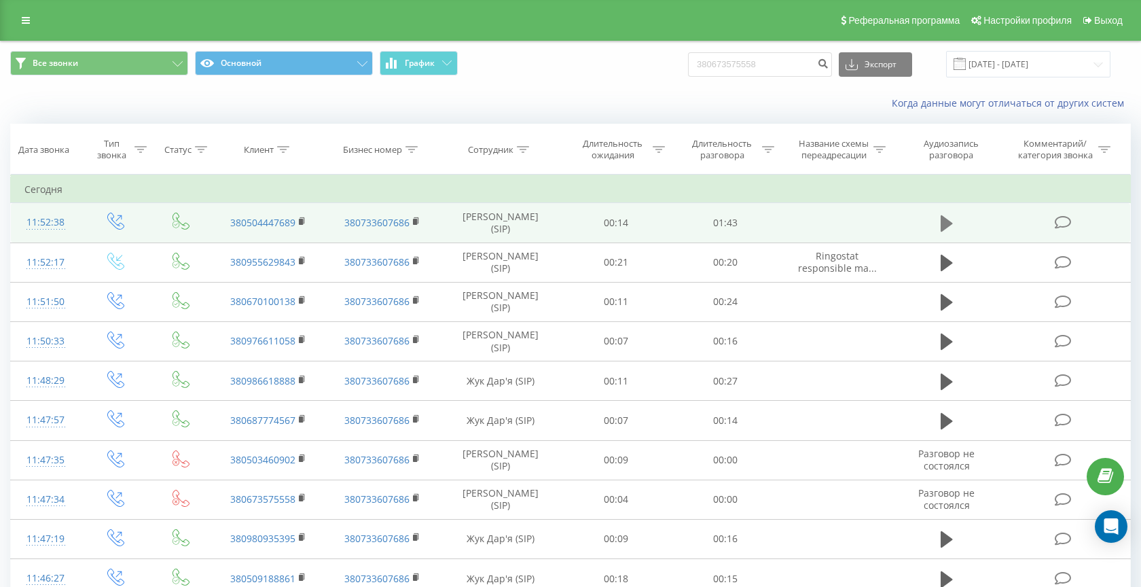
click at [945, 220] on icon at bounding box center [947, 223] width 12 height 16
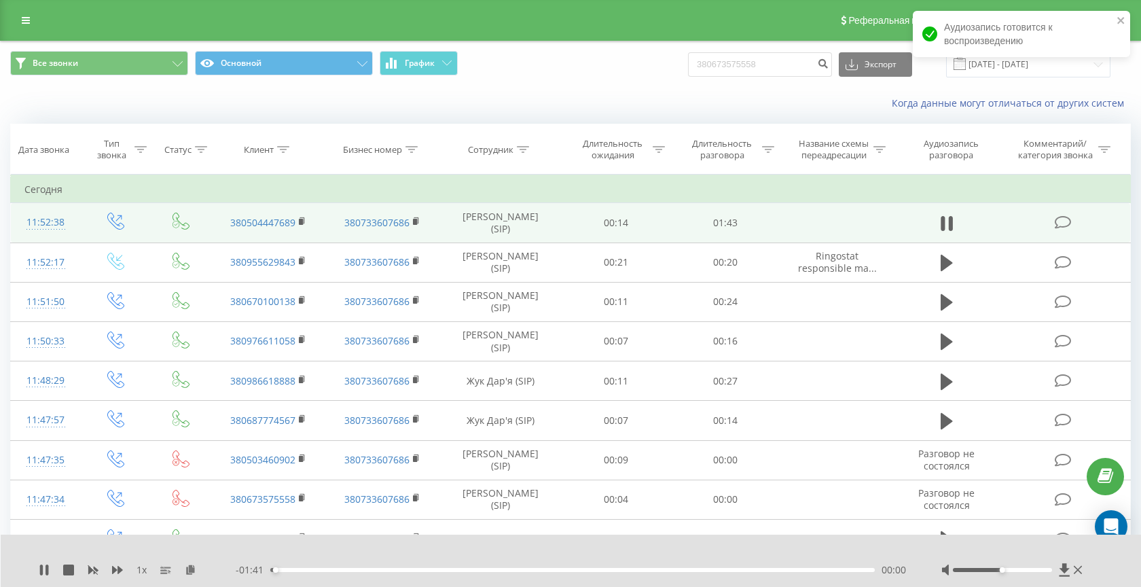
click at [334, 569] on div "00:00" at bounding box center [572, 570] width 605 height 4
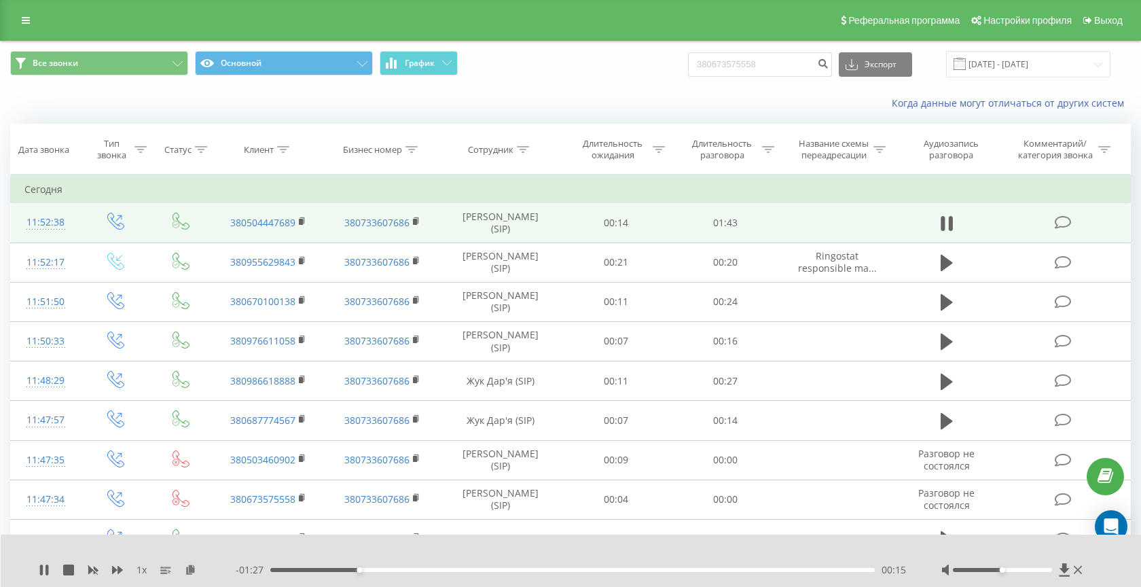
click at [393, 570] on div "00:15" at bounding box center [572, 570] width 605 height 4
click at [43, 569] on icon at bounding box center [41, 569] width 3 height 11
click at [43, 569] on icon at bounding box center [44, 569] width 8 height 11
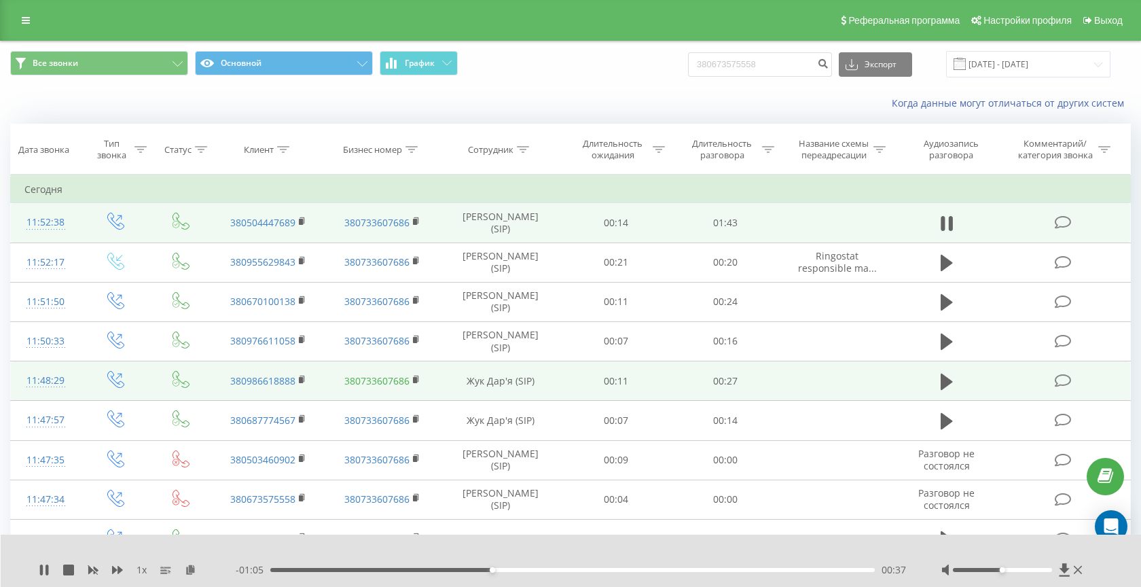
click at [369, 385] on link "380733607686" at bounding box center [376, 380] width 65 height 13
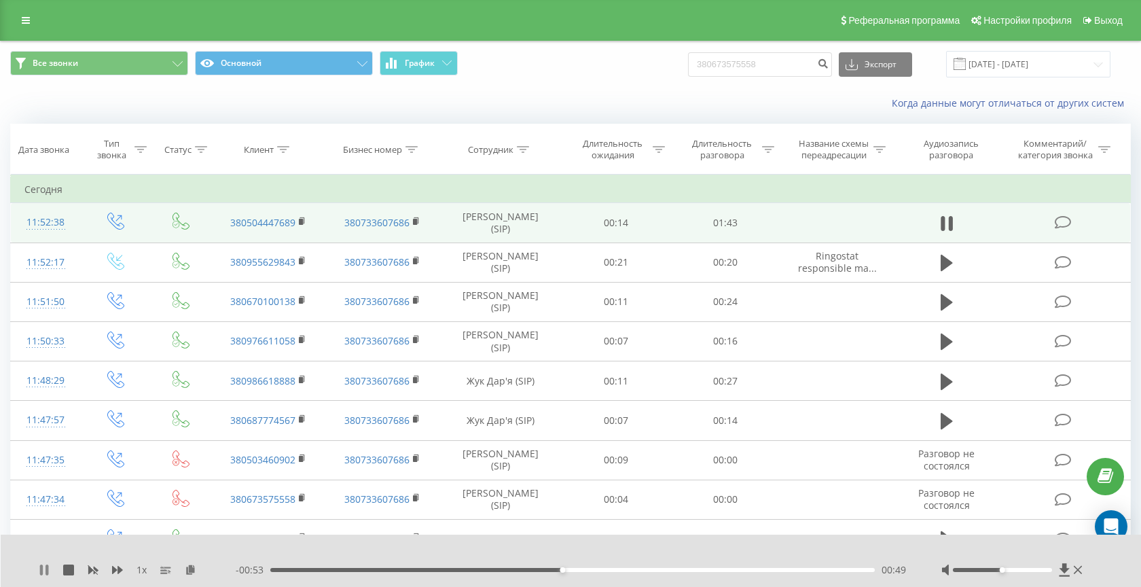
click at [45, 566] on icon at bounding box center [44, 569] width 11 height 11
click at [512, 569] on div "00:49" at bounding box center [572, 570] width 605 height 4
click at [43, 569] on icon at bounding box center [44, 569] width 8 height 11
click at [509, 568] on div "00:51" at bounding box center [572, 570] width 605 height 4
click at [42, 570] on icon at bounding box center [41, 569] width 3 height 11
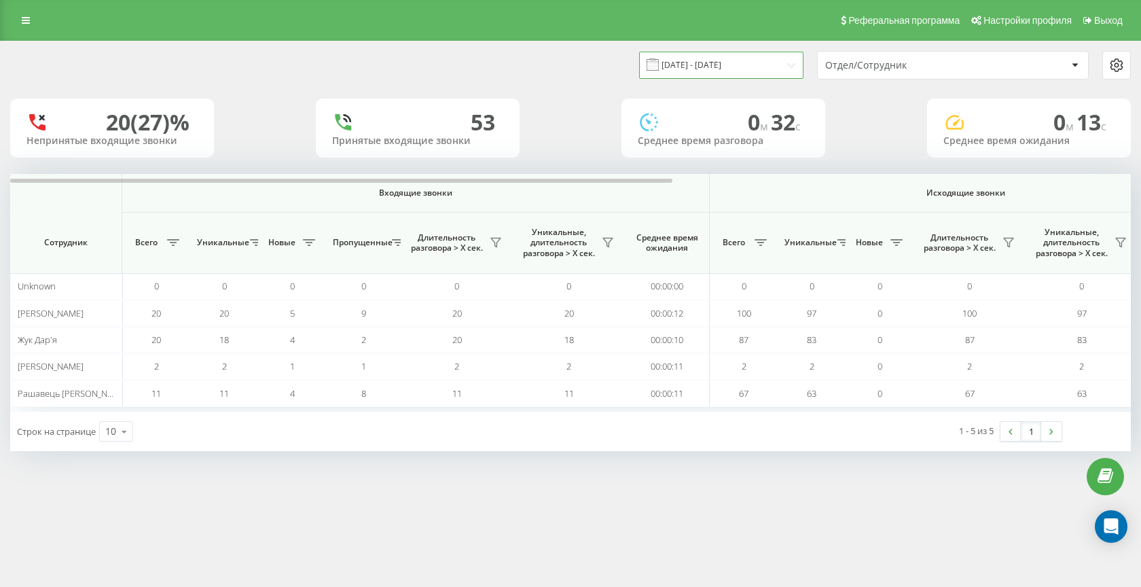
click at [747, 72] on input "[DATE] - [DATE]" at bounding box center [721, 65] width 164 height 26
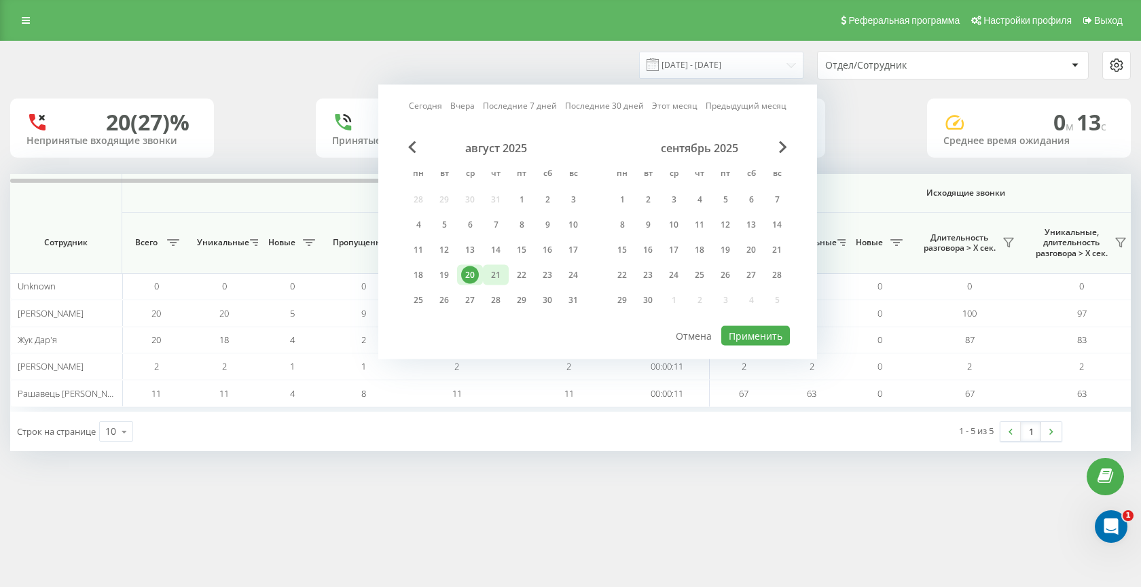
click at [498, 276] on div "21" at bounding box center [496, 275] width 18 height 18
click at [741, 327] on button "Применить" at bounding box center [755, 336] width 69 height 20
type input "[DATE] - [DATE]"
